Goal: Task Accomplishment & Management: Manage account settings

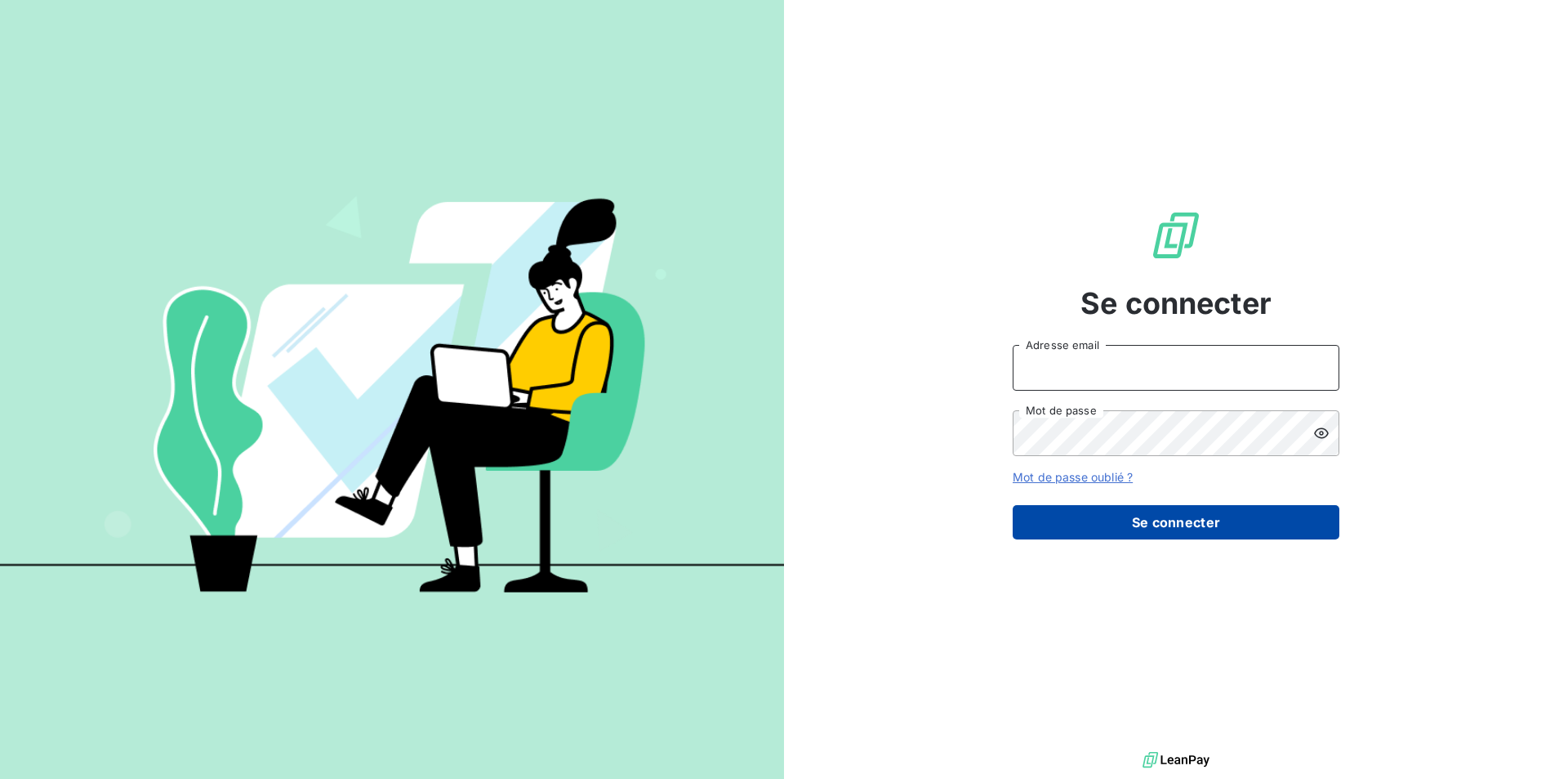
type input "[PERSON_NAME][EMAIL_ADDRESS][PERSON_NAME][DOMAIN_NAME]"
click at [1180, 525] on button "Se connecter" at bounding box center [1176, 522] width 327 height 34
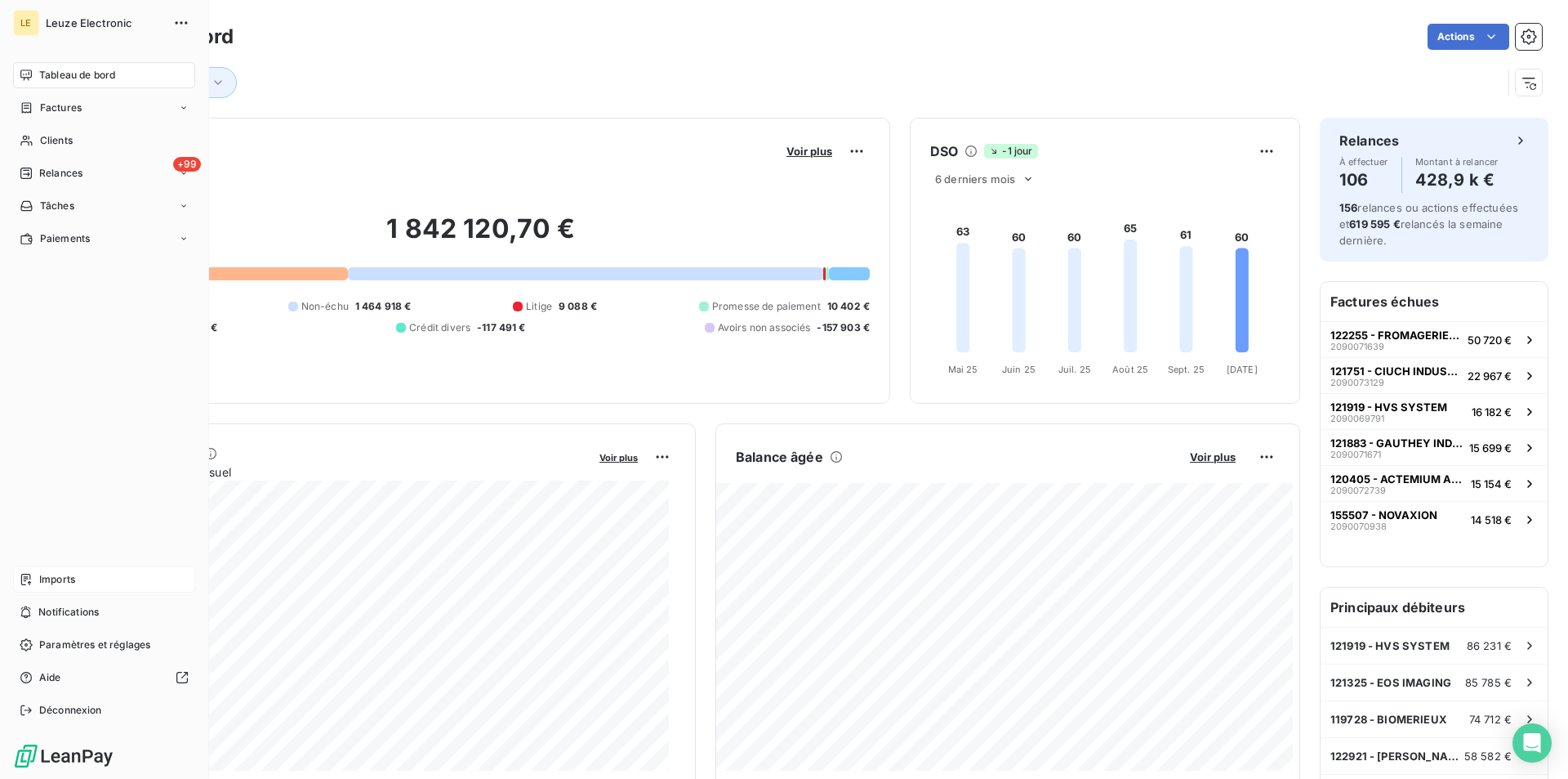
click at [69, 584] on span "Imports" at bounding box center [57, 579] width 36 height 15
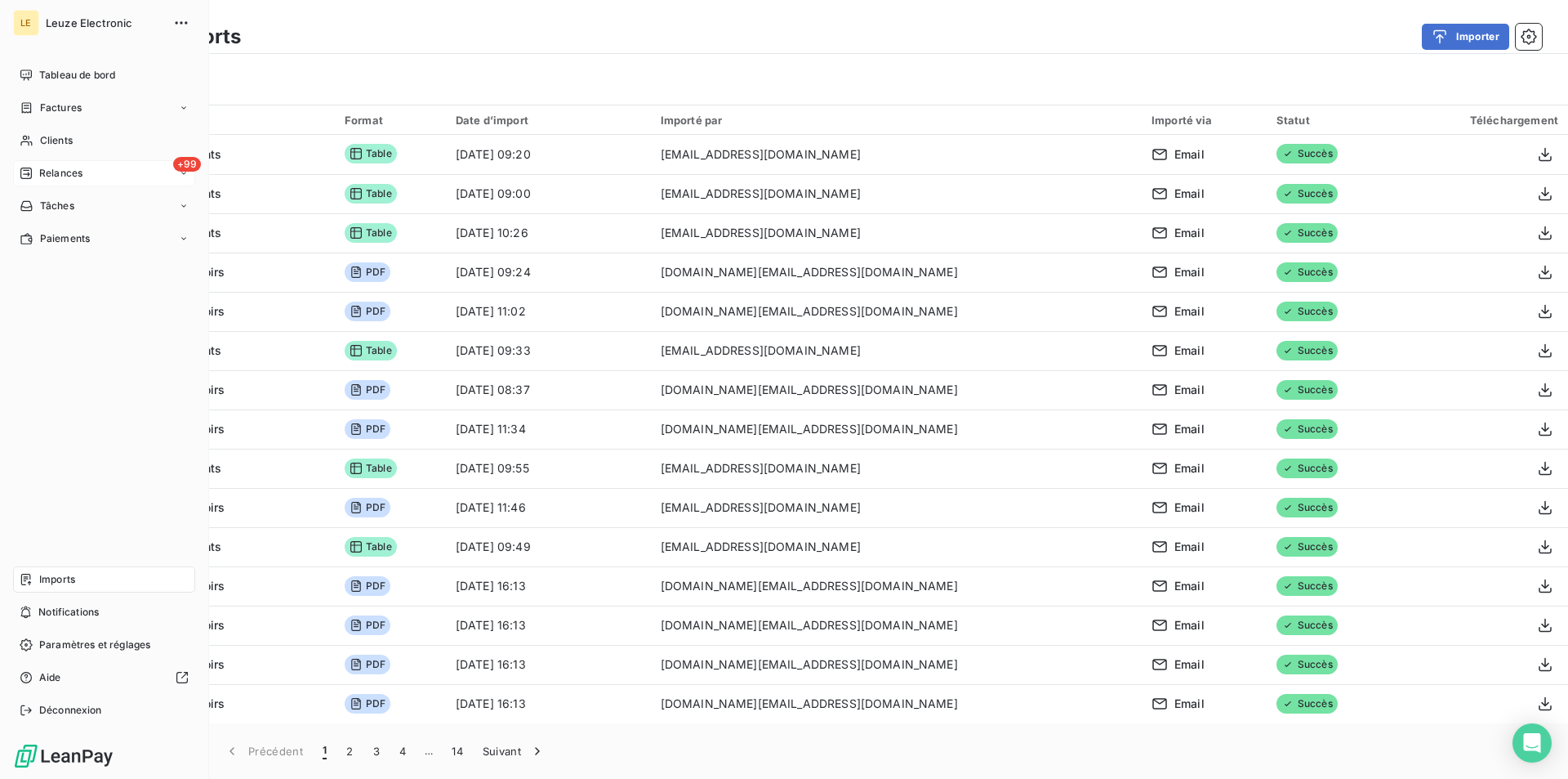
click at [71, 170] on span "Relances" at bounding box center [61, 173] width 44 height 15
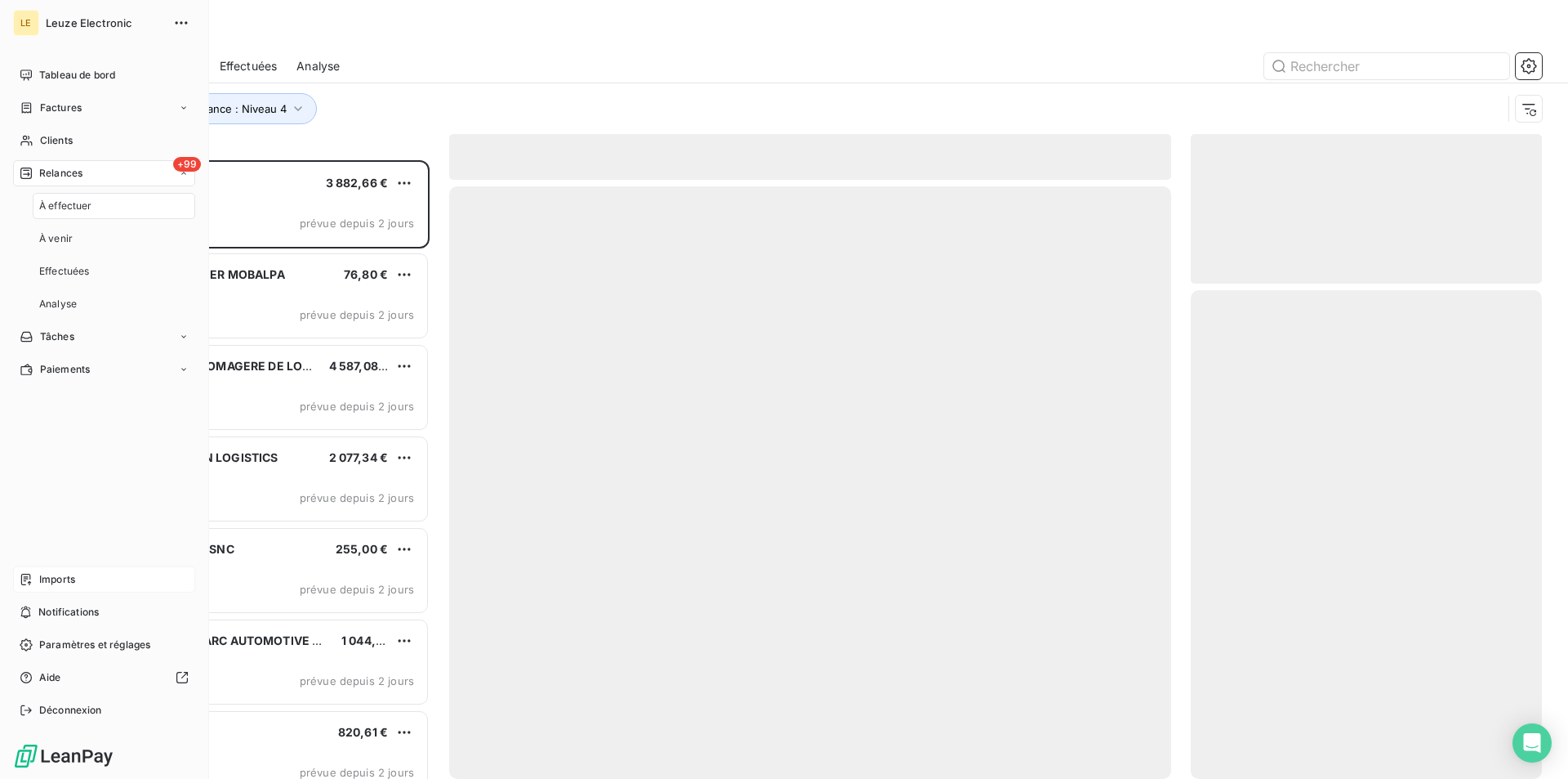
scroll to position [605, 337]
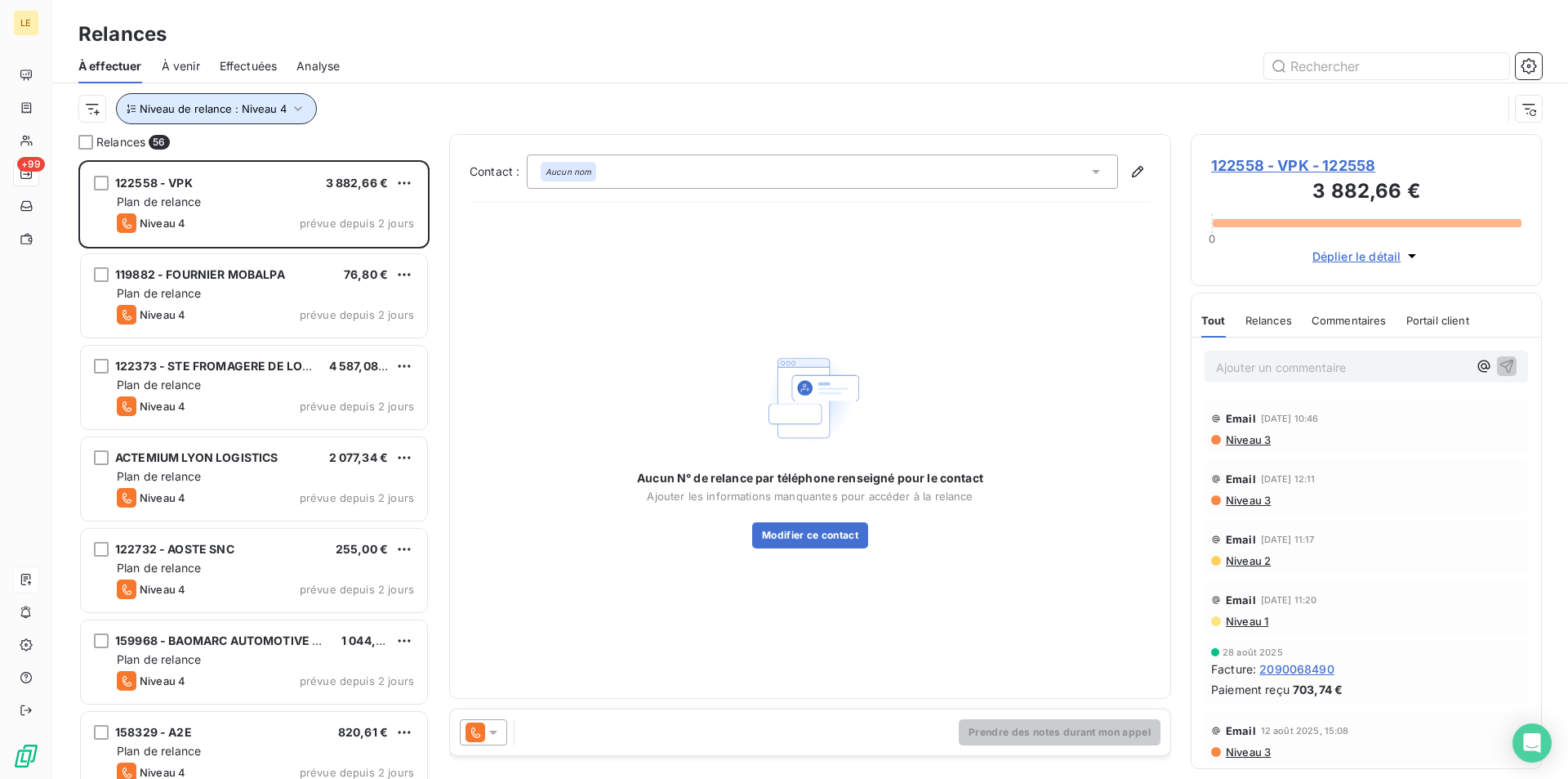
click at [295, 114] on icon "button" at bounding box center [298, 108] width 17 height 17
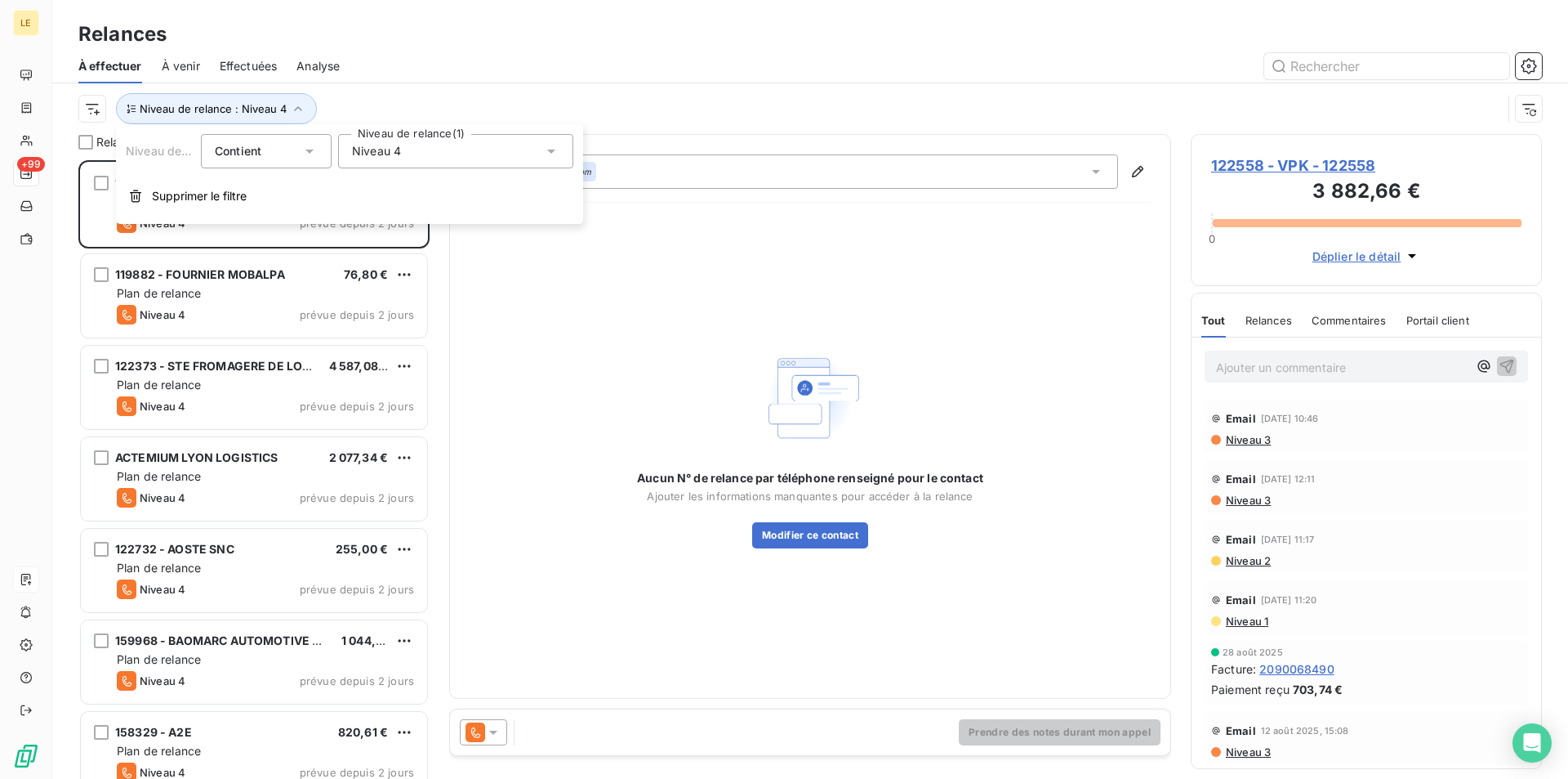
click at [427, 145] on div "Niveau 4" at bounding box center [456, 151] width 235 height 34
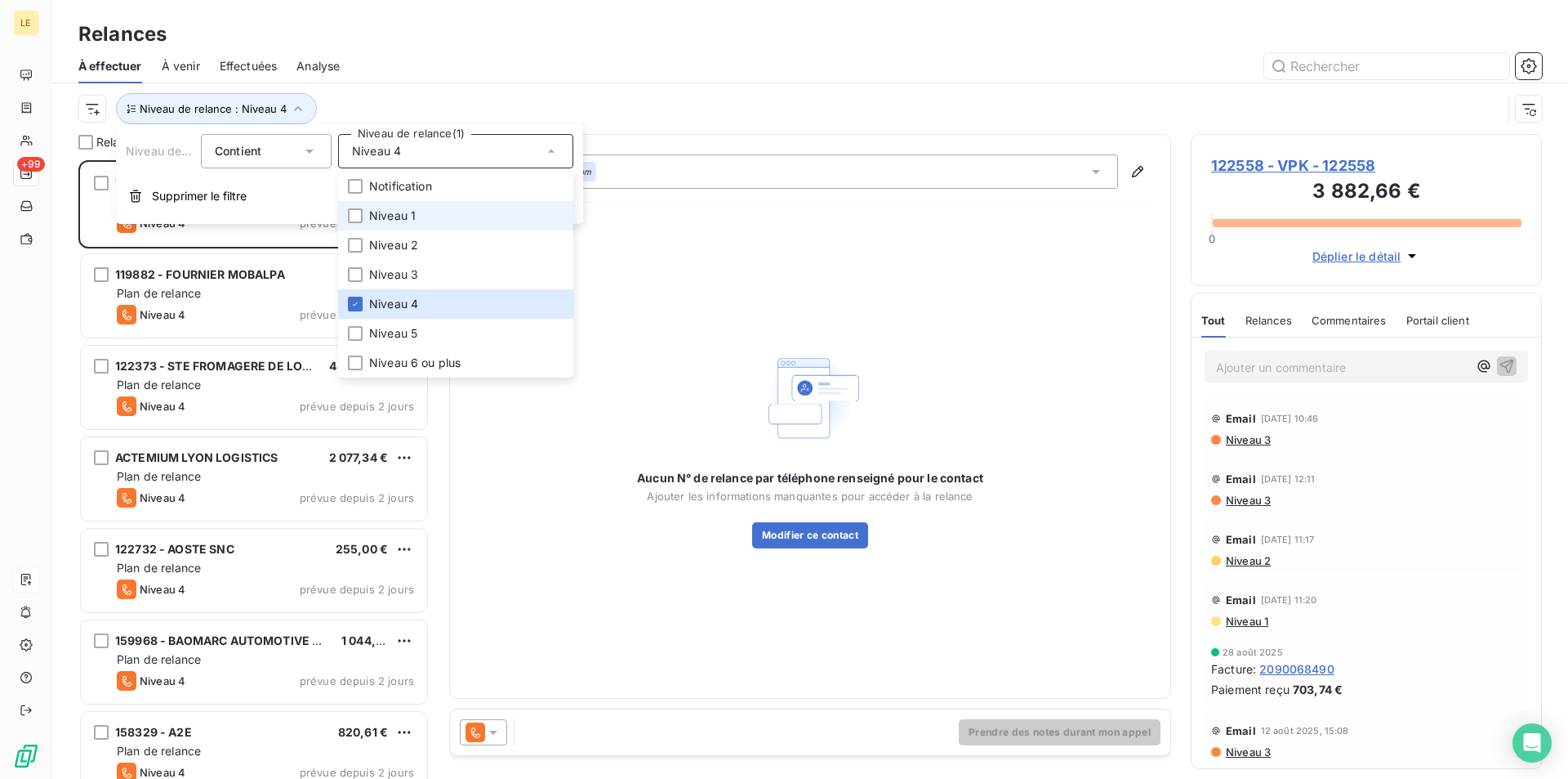
click at [414, 219] on span "Niveau 1" at bounding box center [392, 215] width 46 height 17
click at [401, 247] on span "Niveau 2" at bounding box center [394, 245] width 49 height 17
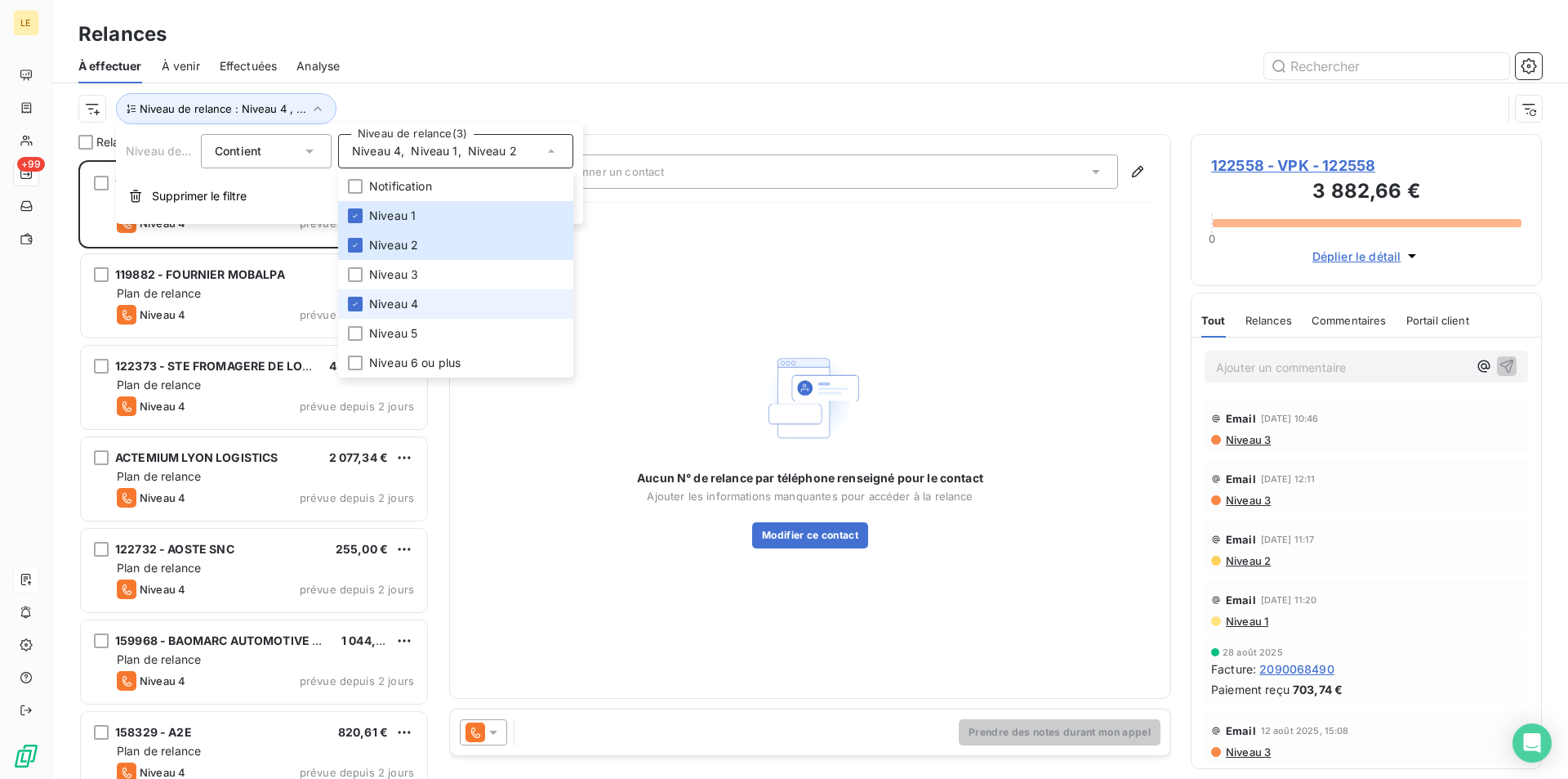
click at [389, 303] on span "Niveau 4" at bounding box center [394, 303] width 49 height 17
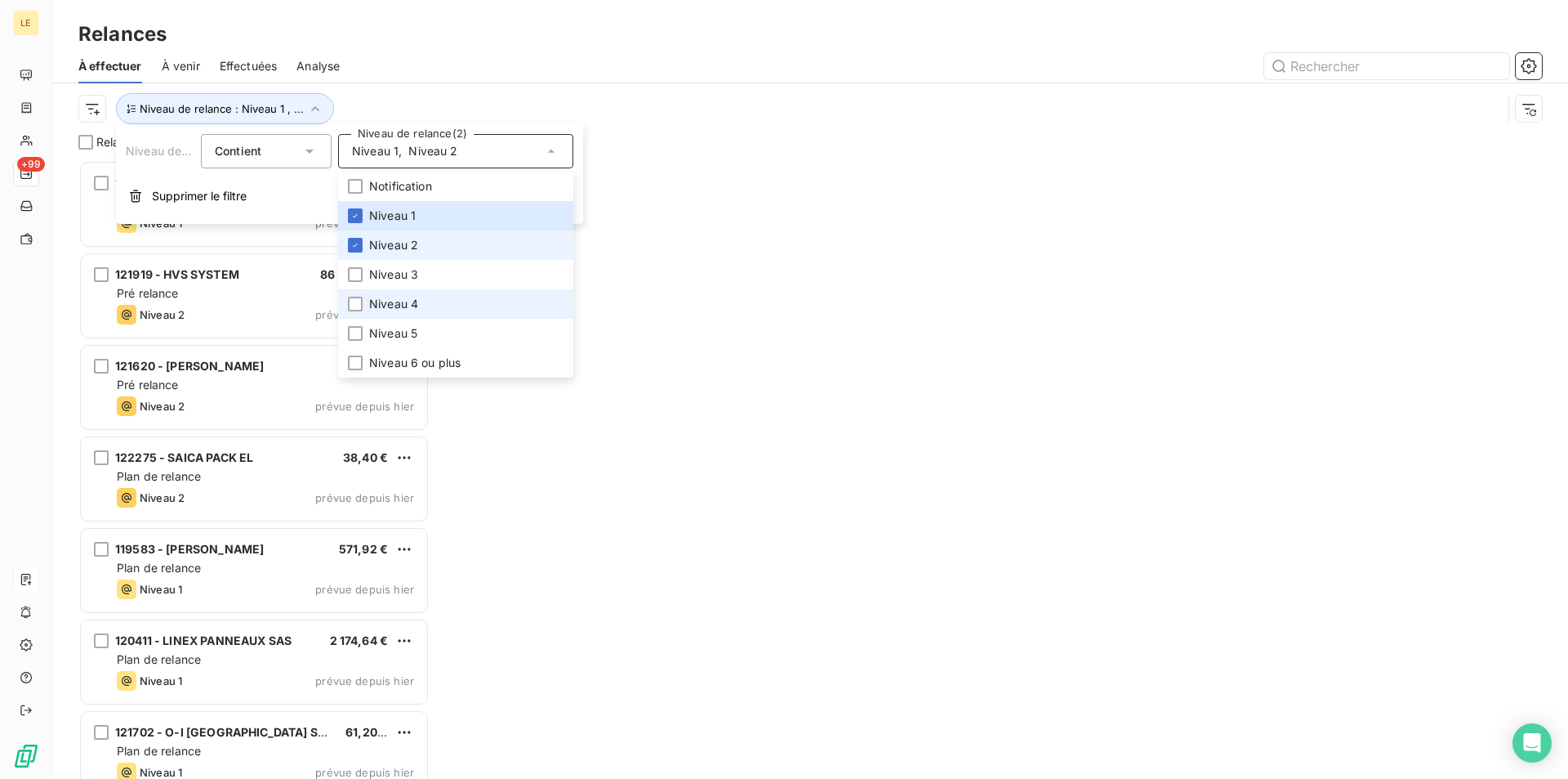
scroll to position [605, 337]
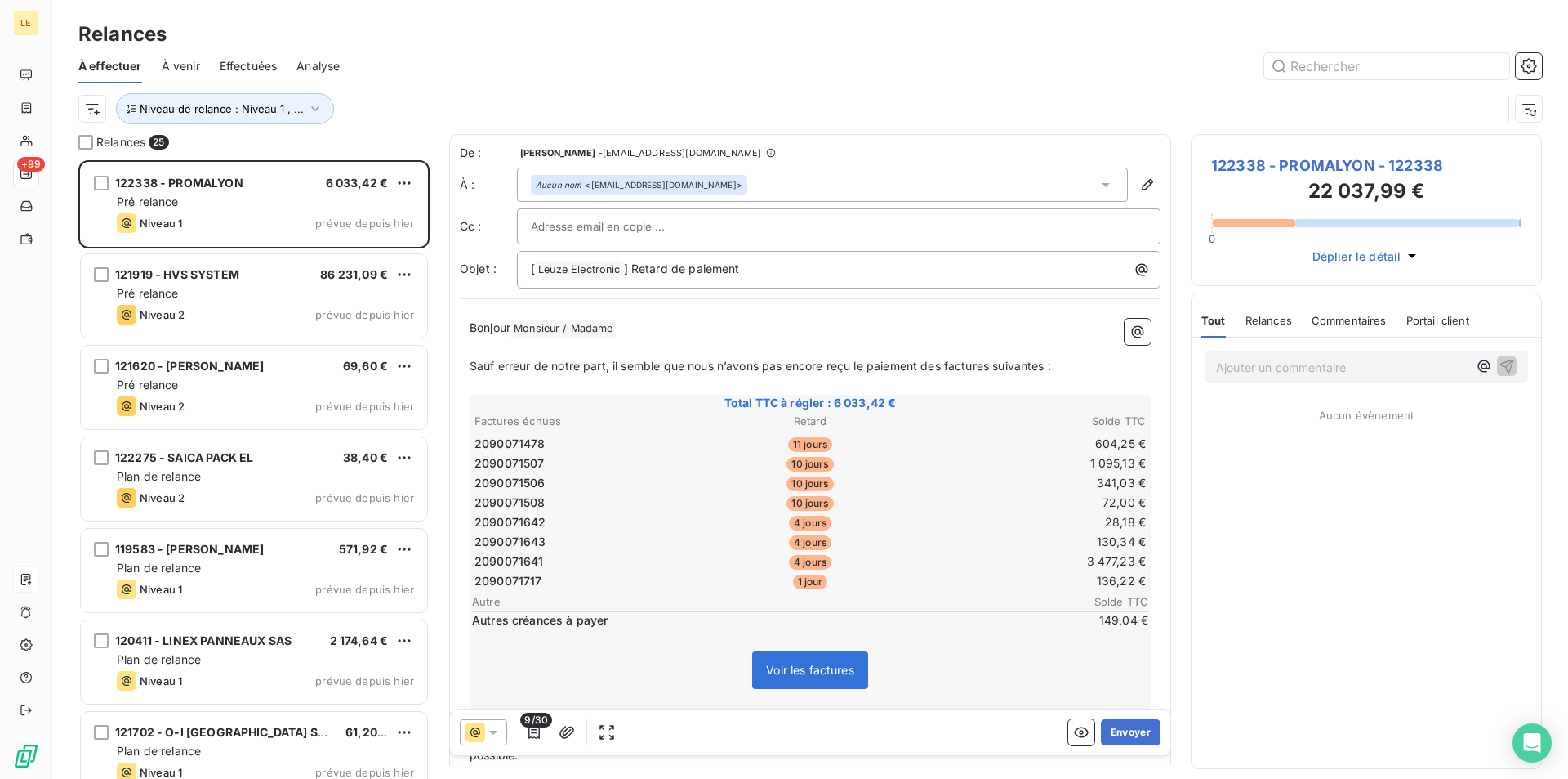
click at [622, 87] on div "Niveau de relance : Niveau 1 , ..." at bounding box center [810, 109] width 1463 height 51
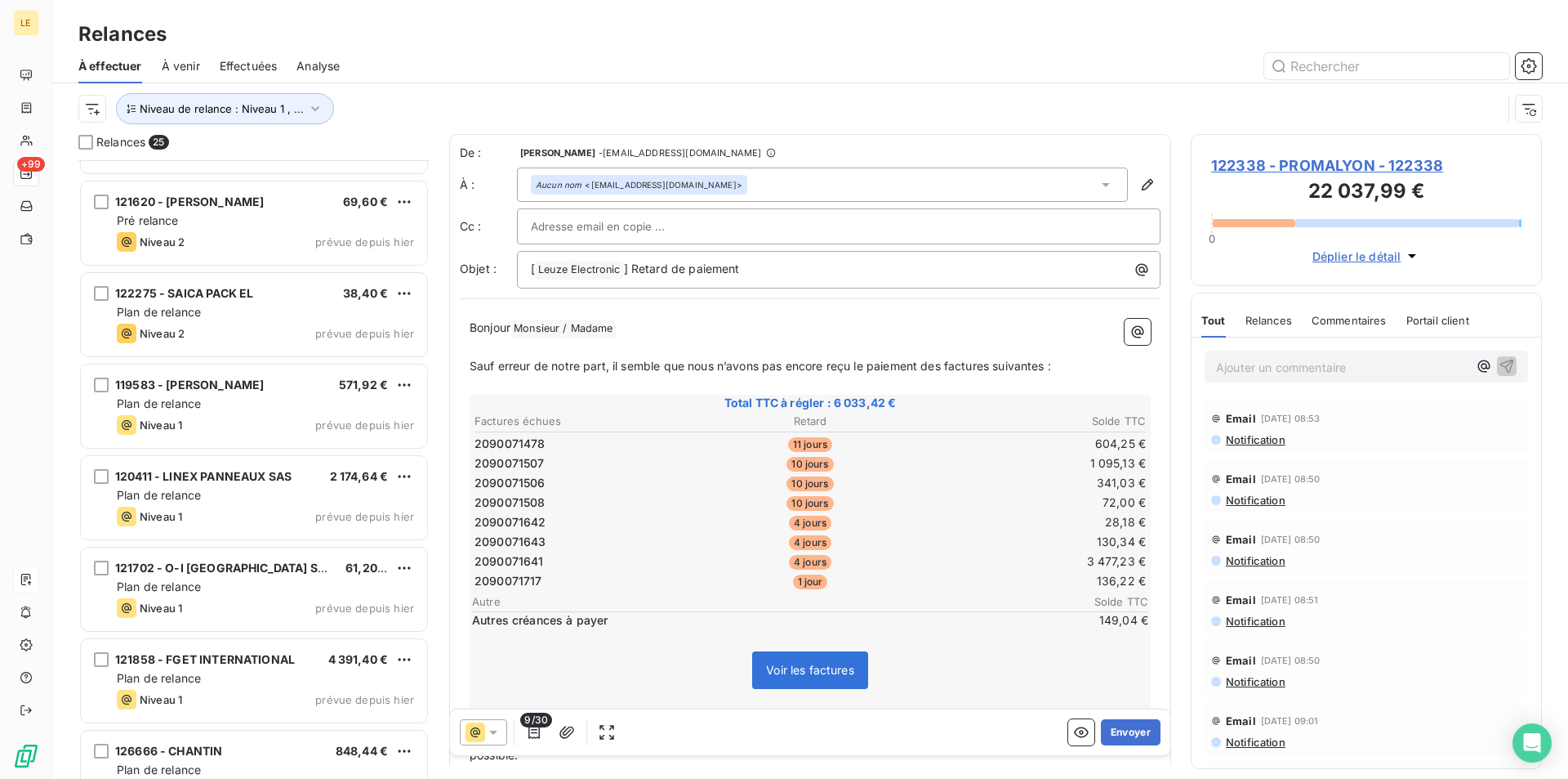
scroll to position [0, 0]
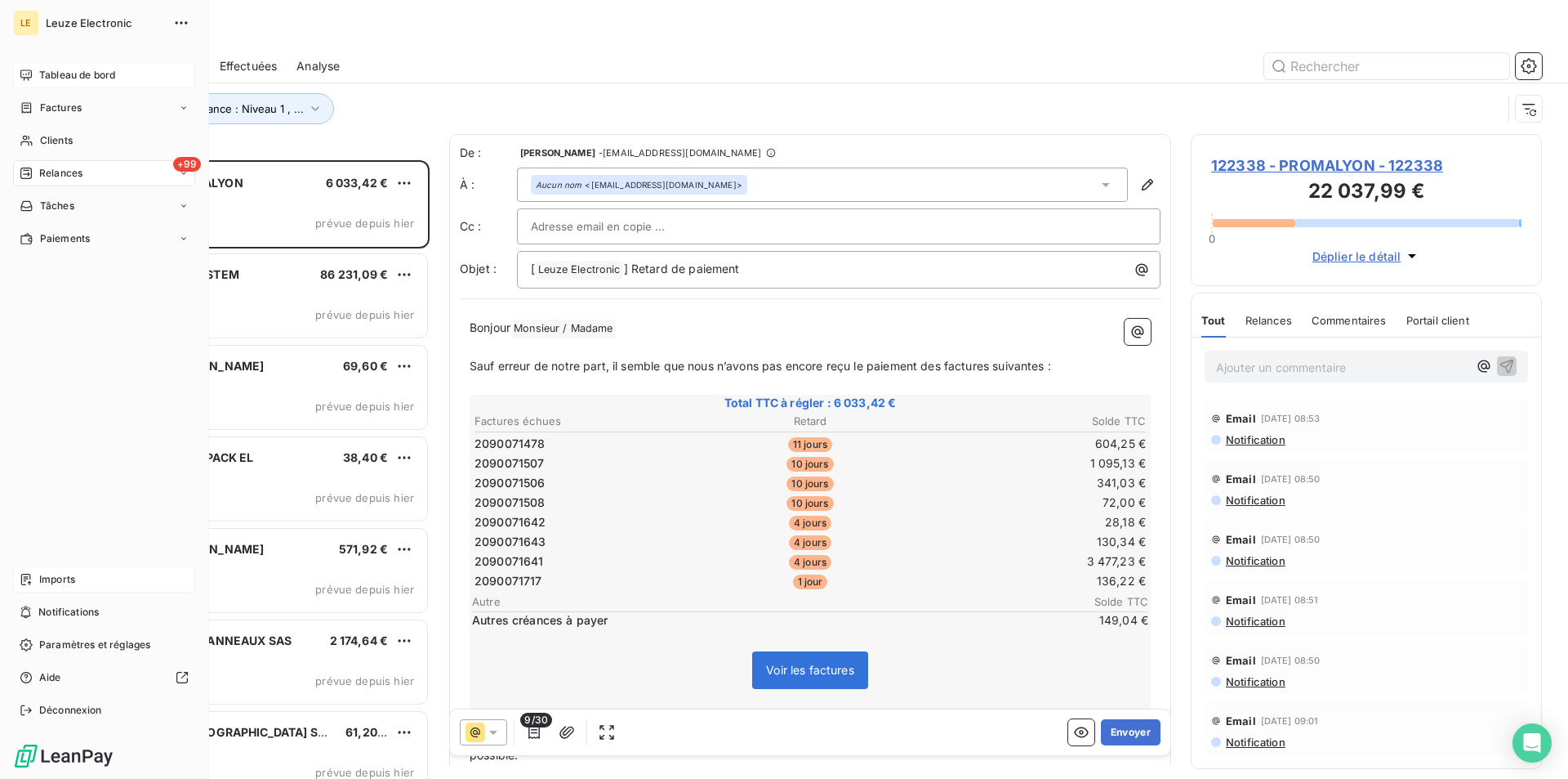
click at [80, 70] on span "Tableau de bord" at bounding box center [77, 75] width 76 height 15
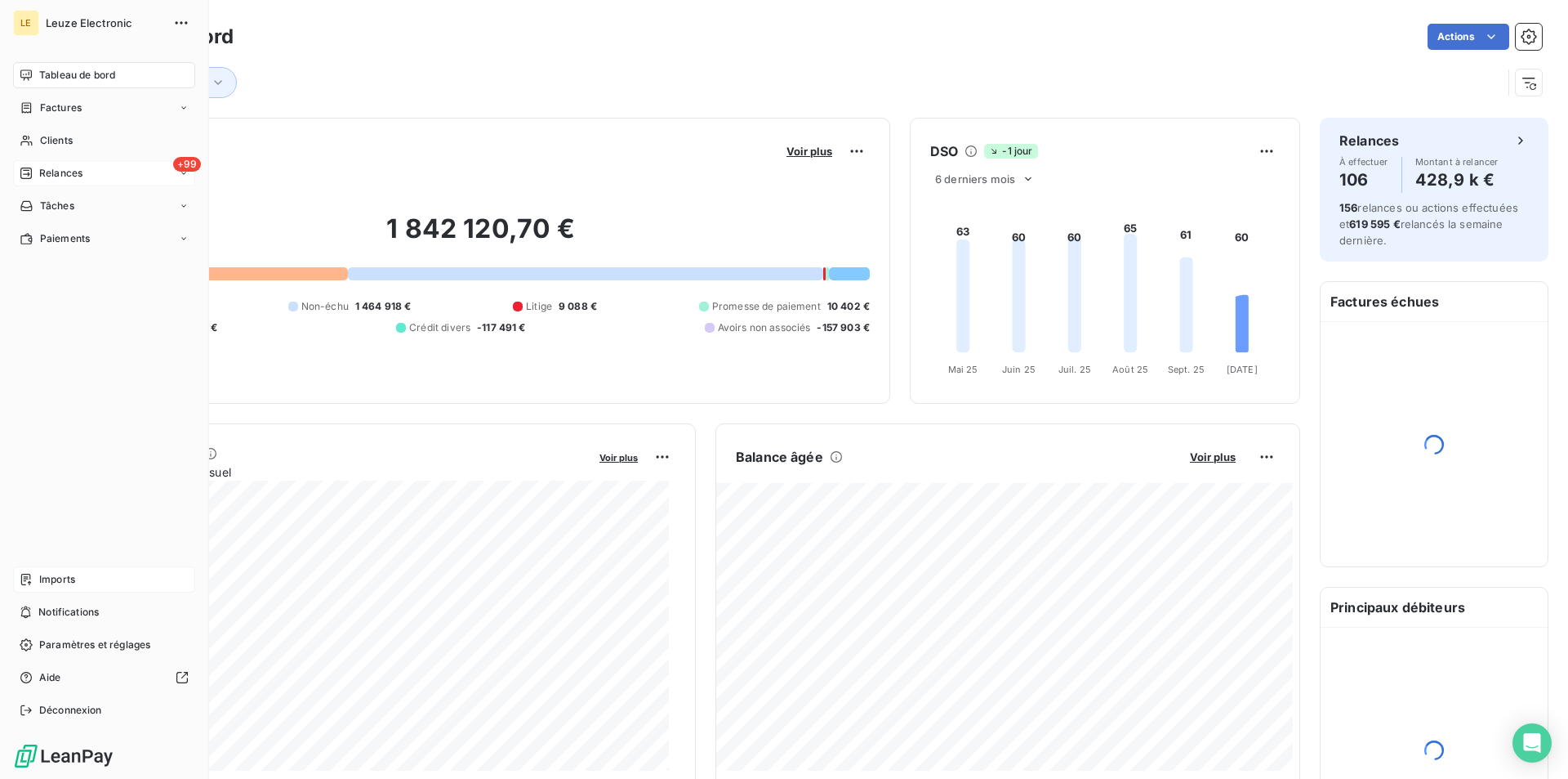
click at [57, 578] on span "Imports" at bounding box center [57, 579] width 36 height 15
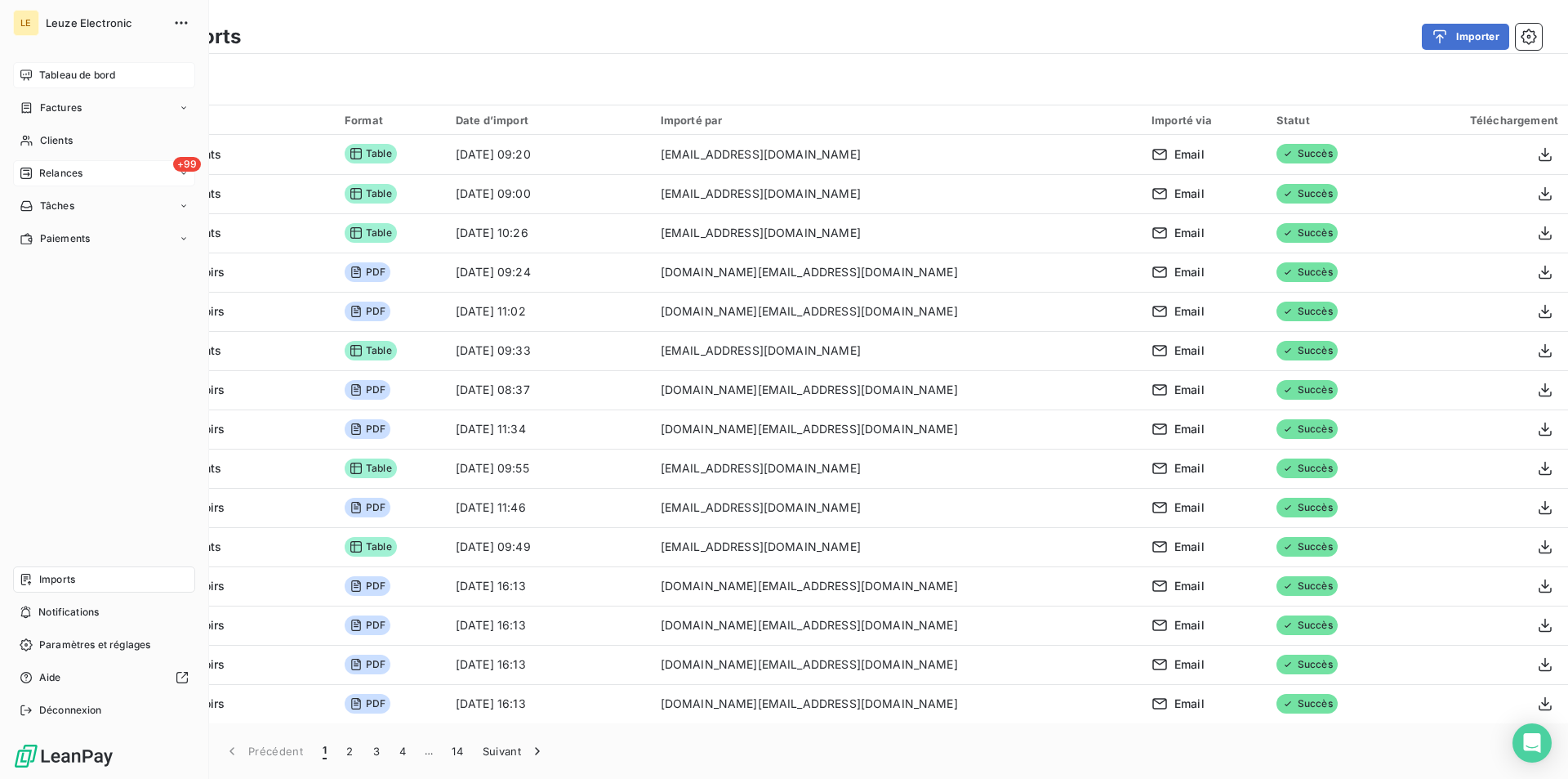
click at [71, 74] on span "Tableau de bord" at bounding box center [77, 75] width 76 height 15
